Goal: Task Accomplishment & Management: Use online tool/utility

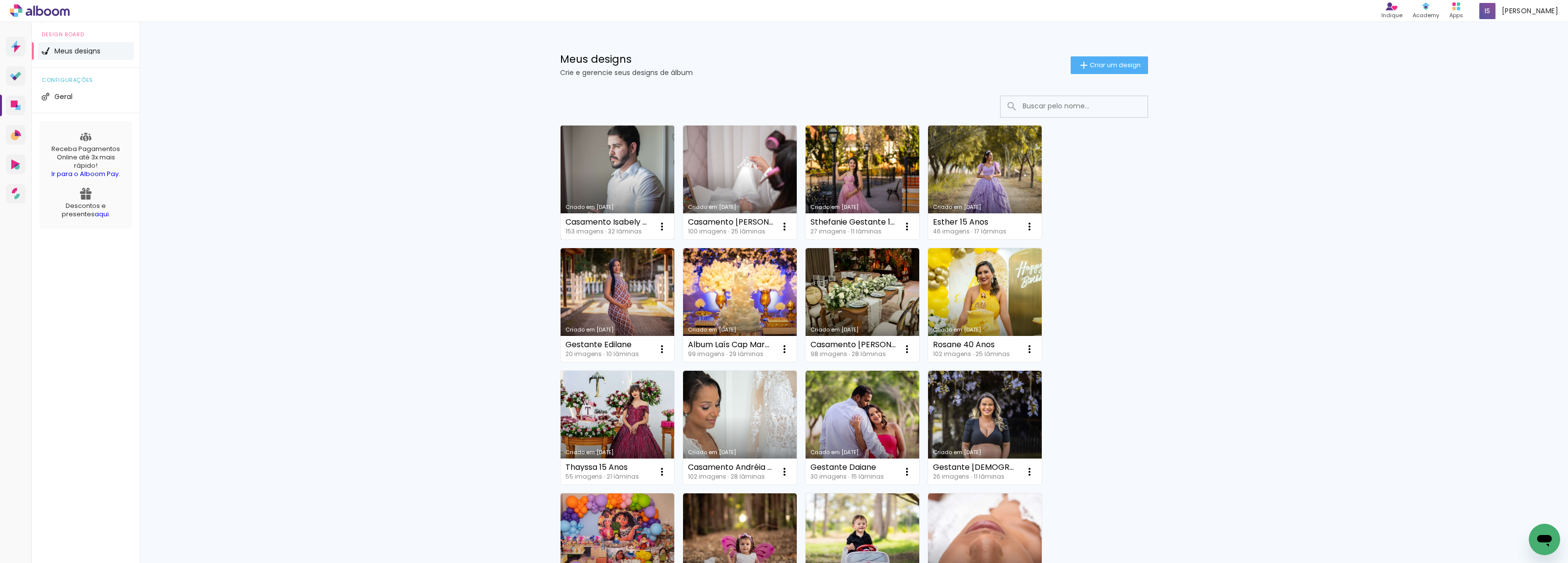
click at [603, 152] on link "Criado em [DATE]" at bounding box center [617, 181] width 113 height 113
